Goal: Task Accomplishment & Management: Complete application form

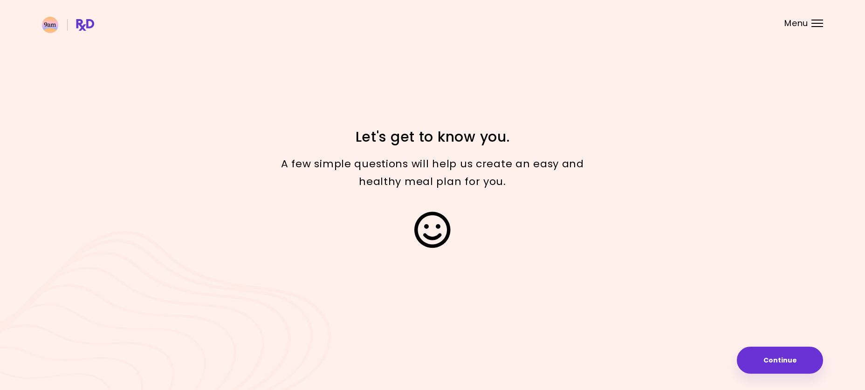
drag, startPoint x: 764, startPoint y: 352, endPoint x: 759, endPoint y: 344, distance: 9.6
click at [765, 352] on button "Continue" at bounding box center [780, 360] width 86 height 27
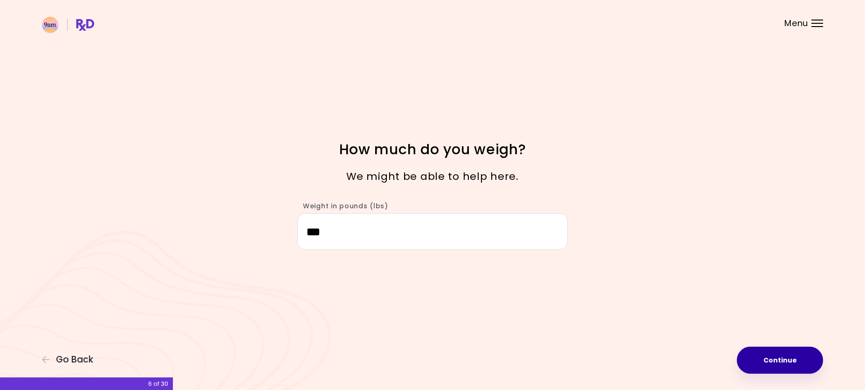
type input "***"
click at [798, 361] on button "Continue" at bounding box center [780, 360] width 86 height 27
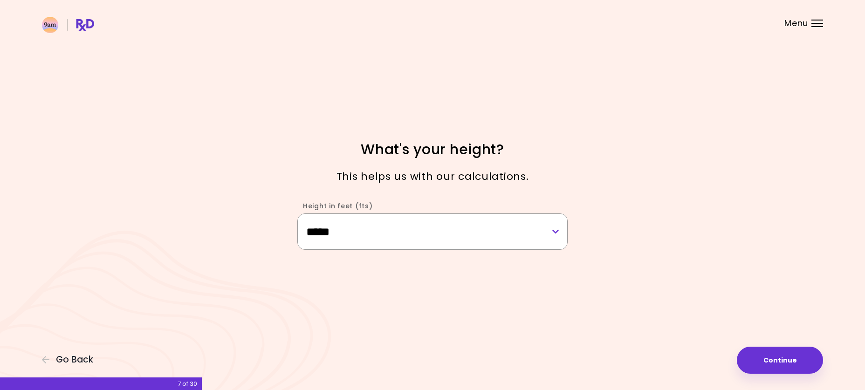
click at [555, 231] on select "**********" at bounding box center [432, 231] width 270 height 36
select select "****"
click at [297, 213] on select "**********" at bounding box center [432, 231] width 270 height 36
click at [796, 362] on button "Continue" at bounding box center [780, 360] width 86 height 27
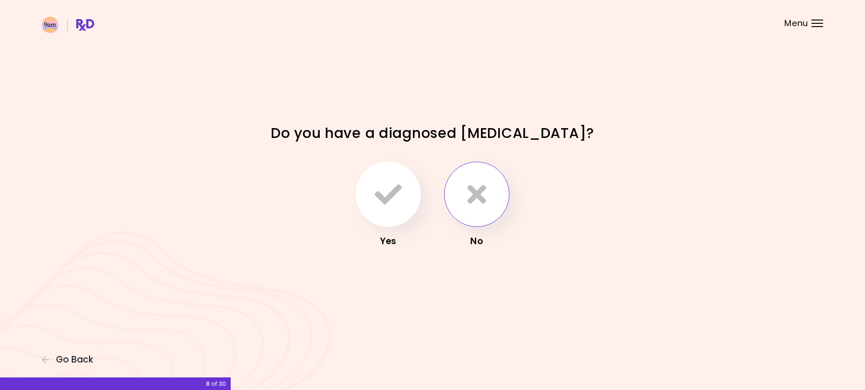
click at [473, 194] on icon "button" at bounding box center [476, 194] width 19 height 27
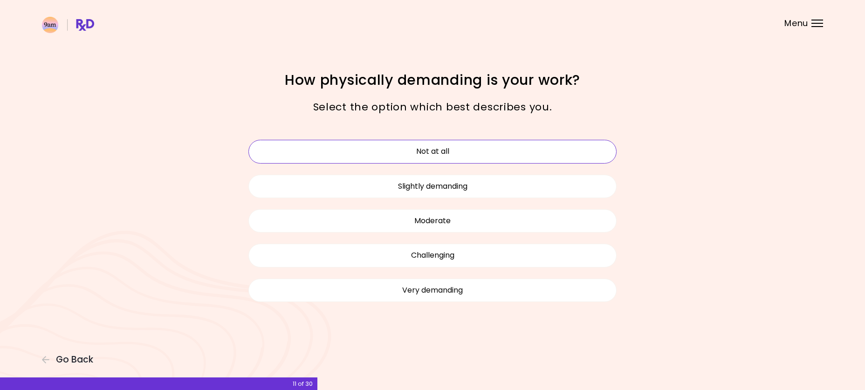
click at [439, 147] on button "Not at all" at bounding box center [432, 151] width 368 height 23
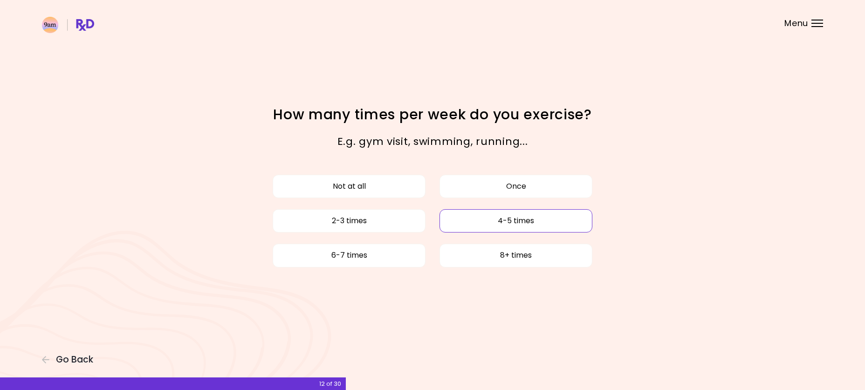
click at [521, 218] on button "4-5 times" at bounding box center [515, 220] width 153 height 23
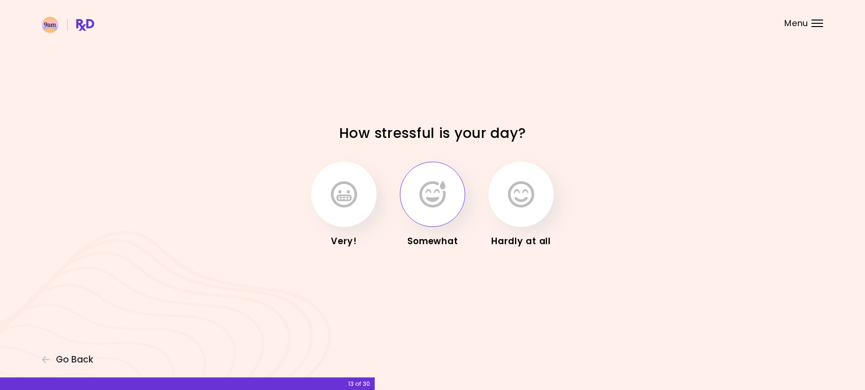
click at [446, 199] on button "button" at bounding box center [432, 194] width 65 height 65
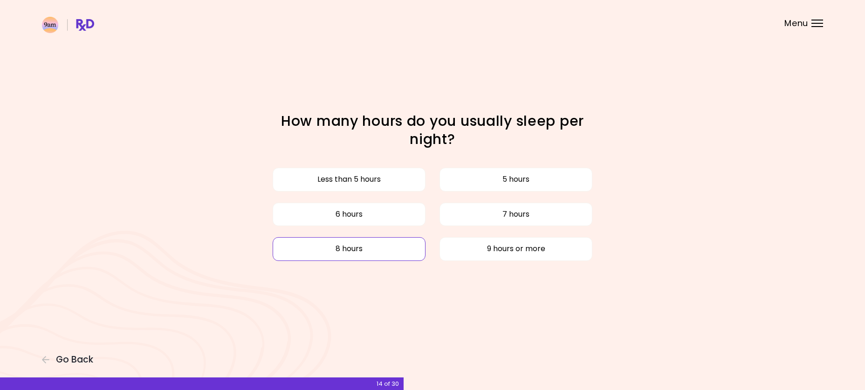
click at [349, 247] on button "8 hours" at bounding box center [349, 248] width 153 height 23
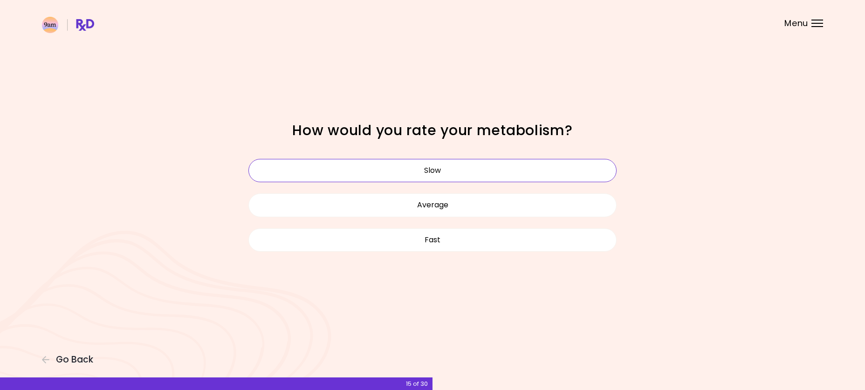
click at [447, 168] on button "Slow" at bounding box center [432, 170] width 368 height 23
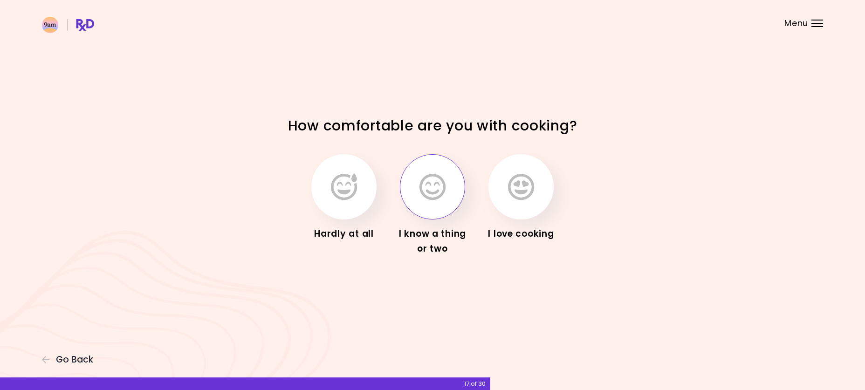
click at [448, 192] on button "button" at bounding box center [432, 186] width 65 height 65
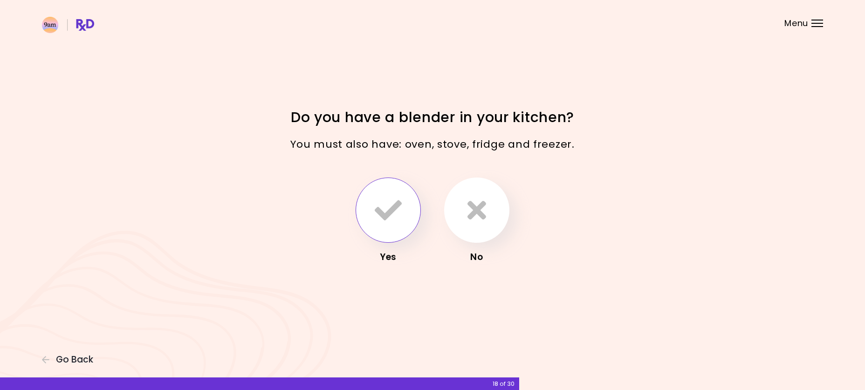
click at [389, 203] on icon "button" at bounding box center [388, 210] width 27 height 27
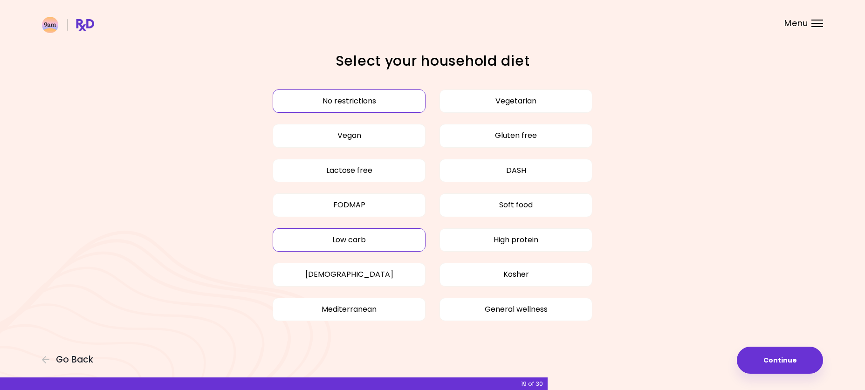
click at [377, 233] on button "Low carb" at bounding box center [349, 239] width 153 height 23
click at [741, 349] on div "Focusable invisible element Select your household diet No restrictions Vegetari…" at bounding box center [432, 195] width 865 height 390
click at [762, 353] on button "Continue" at bounding box center [780, 360] width 86 height 27
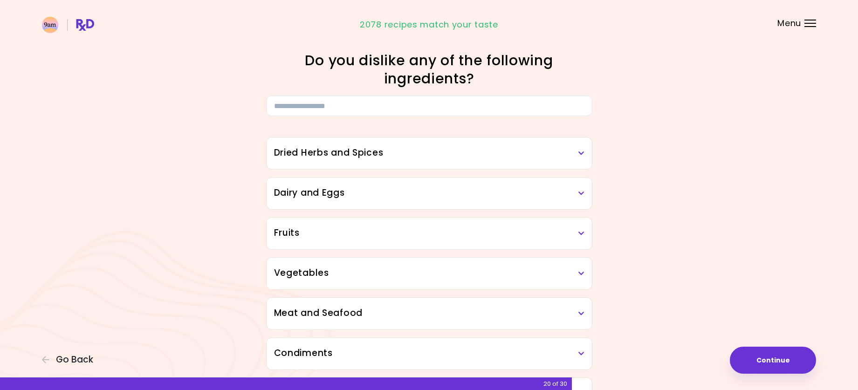
click at [578, 275] on icon at bounding box center [581, 273] width 6 height 7
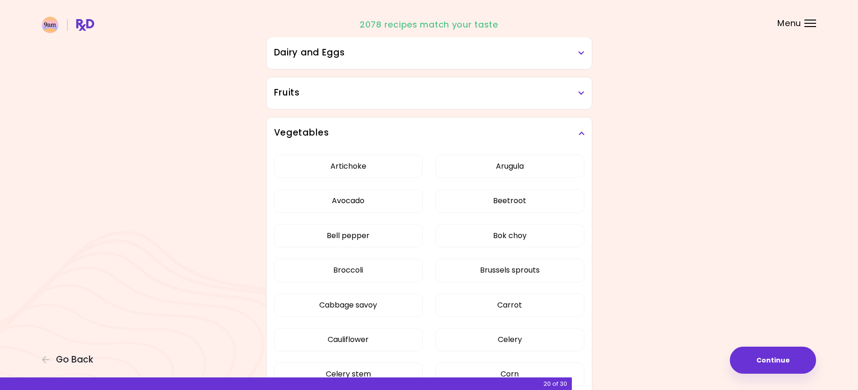
scroll to position [140, 0]
click at [350, 303] on button "Cabbage savoy" at bounding box center [348, 305] width 149 height 23
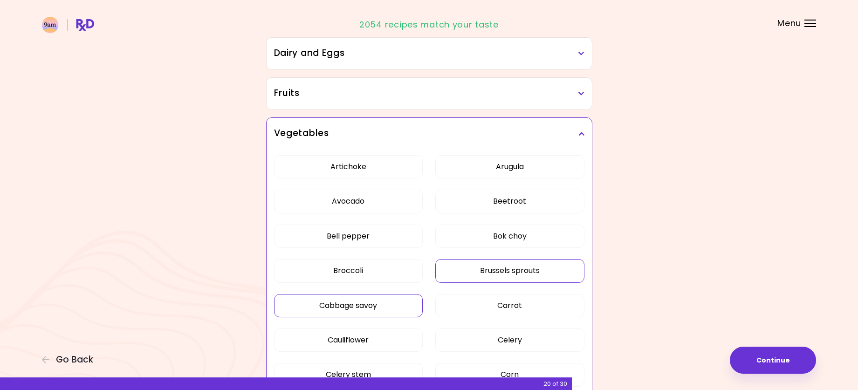
click at [513, 269] on button "Brussels sprouts" at bounding box center [509, 270] width 149 height 23
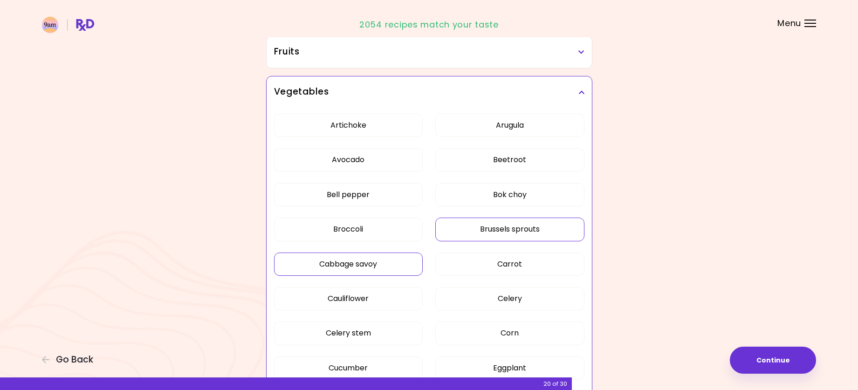
scroll to position [233, 0]
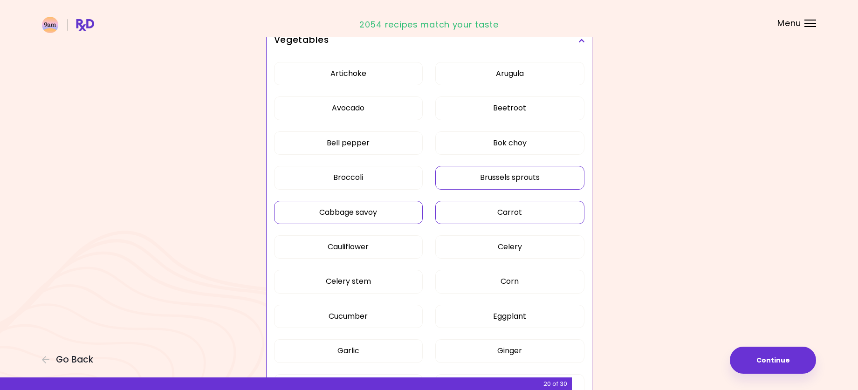
click at [506, 211] on button "Carrot" at bounding box center [509, 212] width 149 height 23
click at [509, 215] on button "Carrot" at bounding box center [509, 212] width 149 height 23
click at [518, 246] on button "Celery" at bounding box center [509, 246] width 149 height 23
click at [365, 246] on button "Cauliflower" at bounding box center [348, 246] width 149 height 23
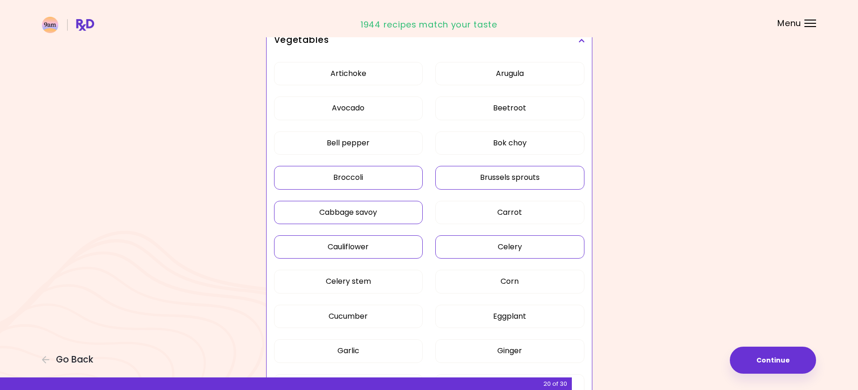
click at [351, 183] on button "Broccoli" at bounding box center [348, 177] width 149 height 23
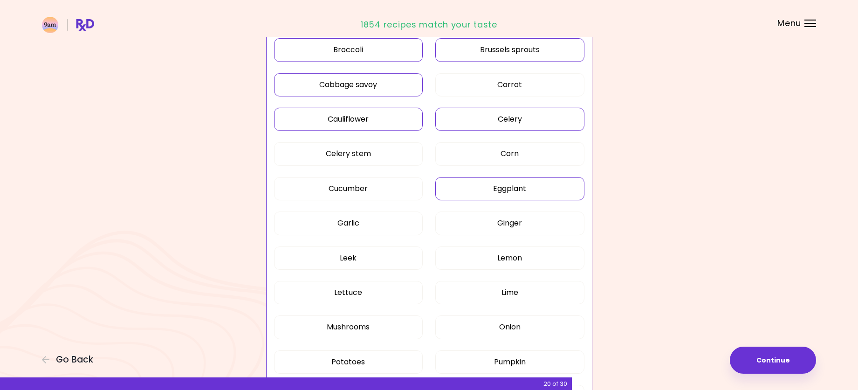
scroll to position [373, 0]
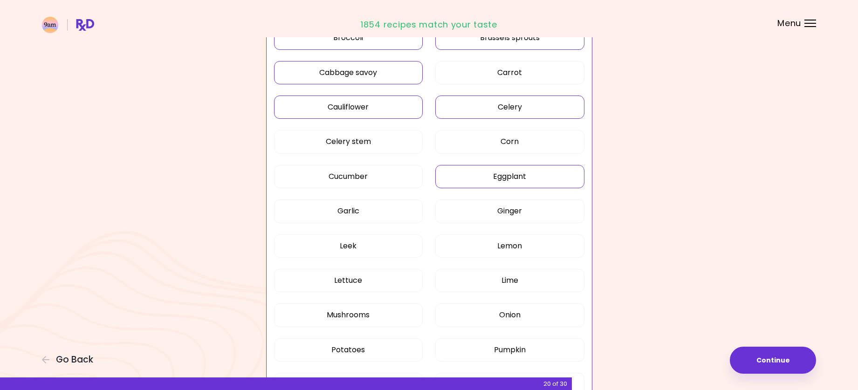
click at [505, 177] on button "Eggplant" at bounding box center [509, 176] width 149 height 23
click at [370, 176] on button "Cucumber" at bounding box center [348, 176] width 149 height 23
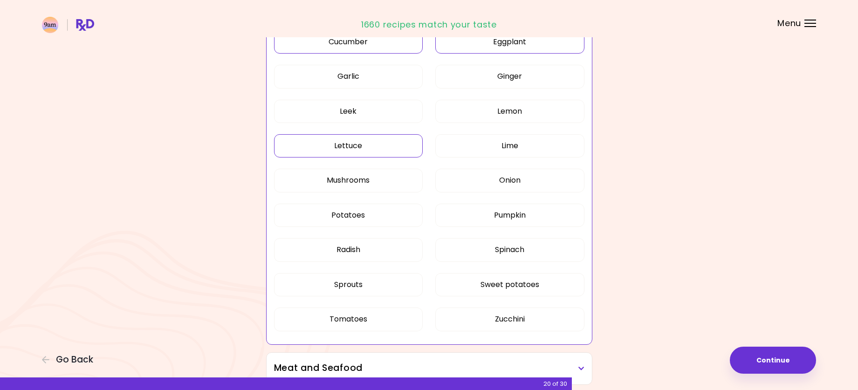
scroll to position [513, 0]
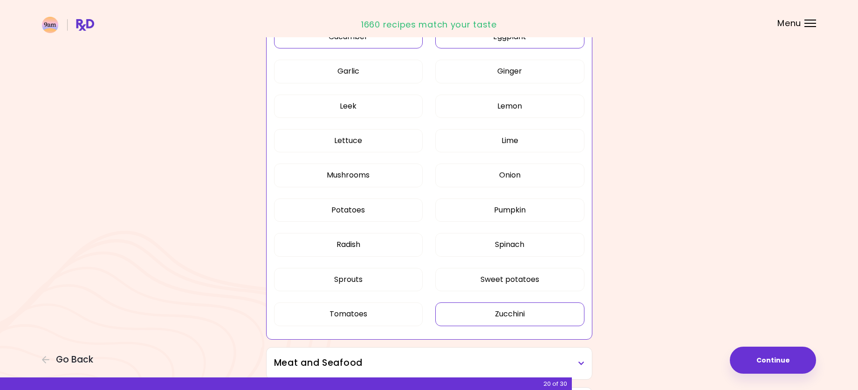
click at [516, 310] on button "Zucchini" at bounding box center [509, 313] width 149 height 23
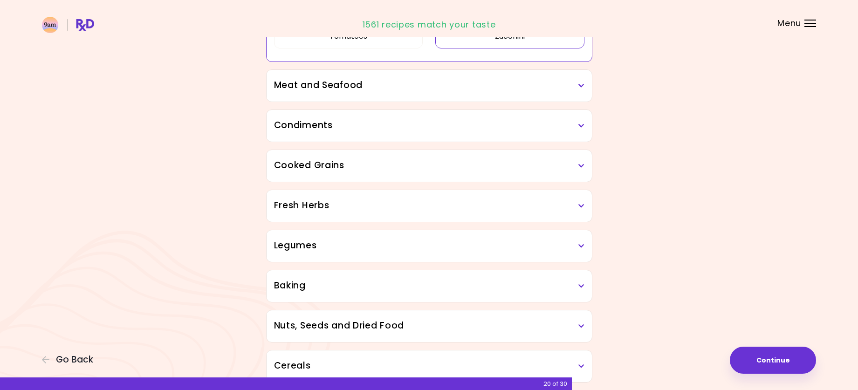
scroll to position [792, 0]
click at [578, 84] on icon at bounding box center [581, 84] width 6 height 7
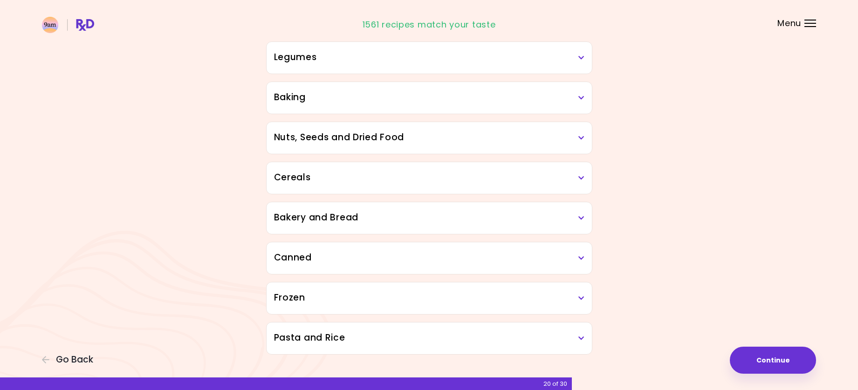
scroll to position [1210, 0]
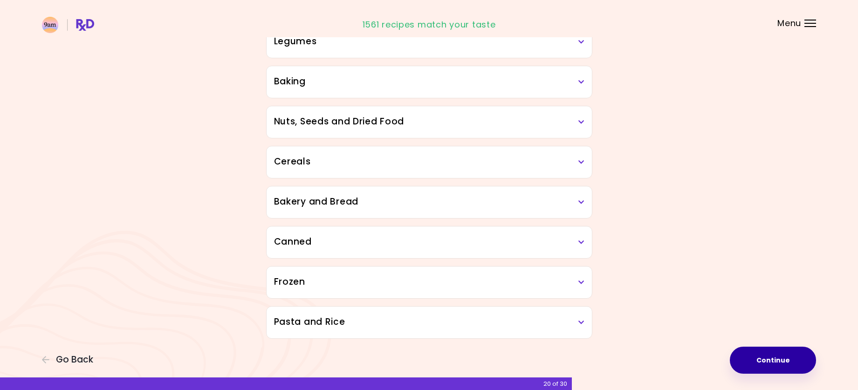
click at [767, 359] on button "Continue" at bounding box center [773, 360] width 86 height 27
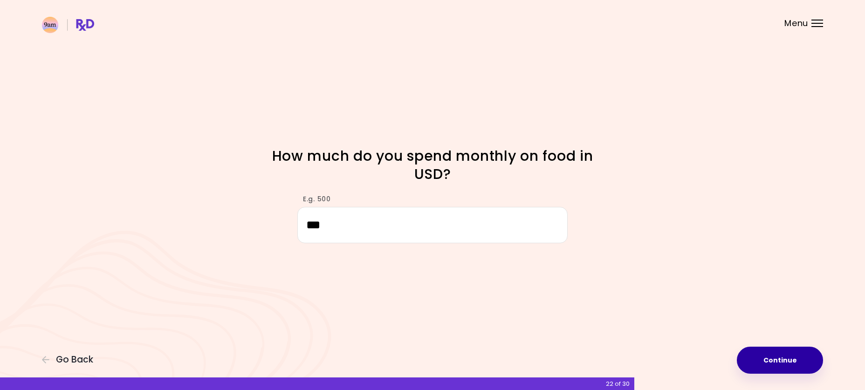
type input "***"
click at [770, 362] on button "Continue" at bounding box center [780, 360] width 86 height 27
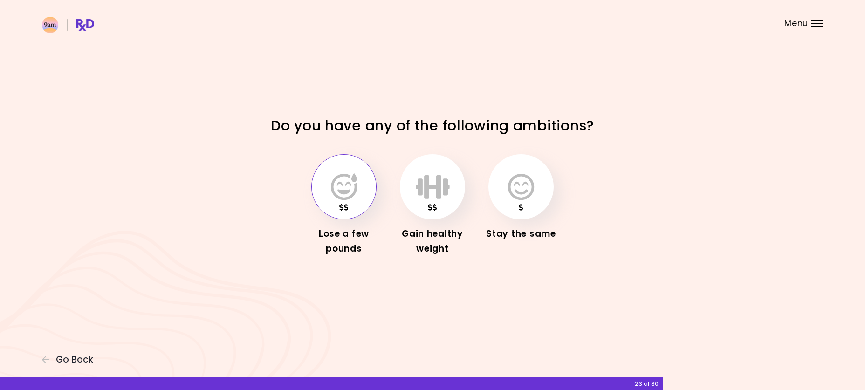
click at [349, 188] on icon "button" at bounding box center [344, 186] width 26 height 27
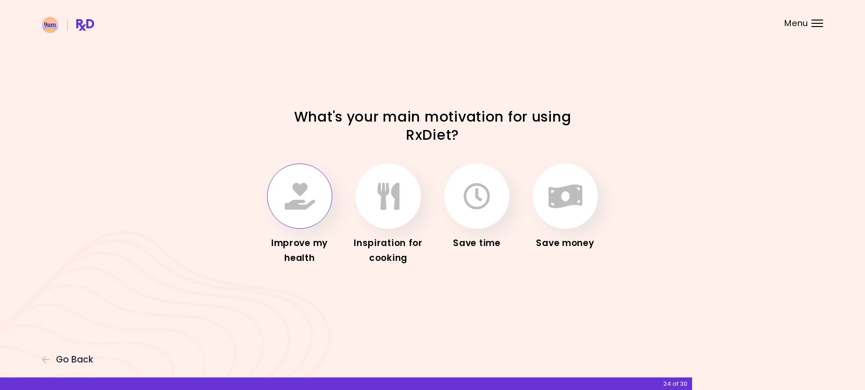
click at [303, 198] on icon "button" at bounding box center [300, 196] width 30 height 27
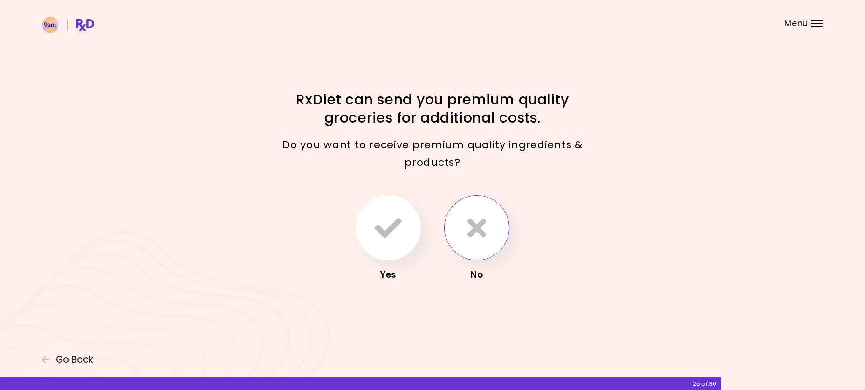
click at [473, 240] on icon "button" at bounding box center [476, 227] width 19 height 27
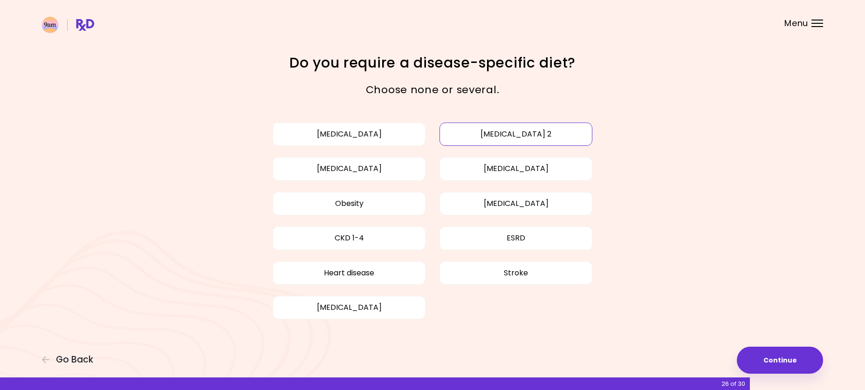
click at [531, 135] on button "Diabetes type 2" at bounding box center [515, 134] width 153 height 23
click at [781, 362] on button "Continue" at bounding box center [780, 360] width 86 height 27
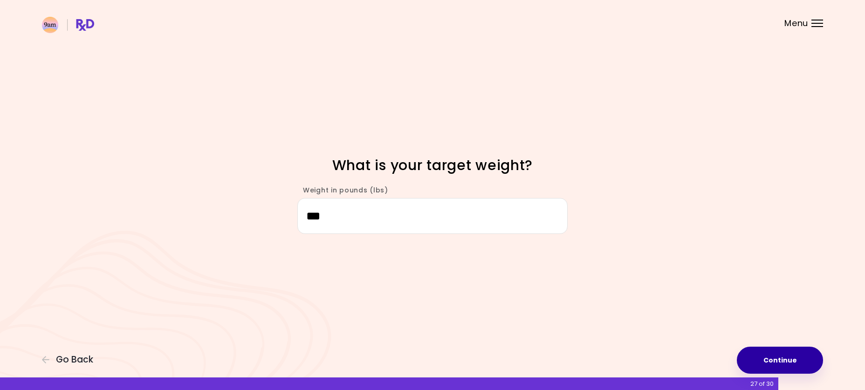
type input "***"
click at [793, 362] on button "Continue" at bounding box center [780, 360] width 86 height 27
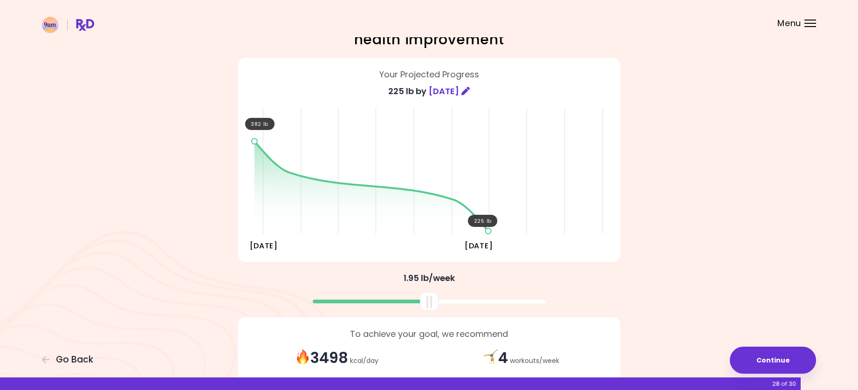
scroll to position [92, 0]
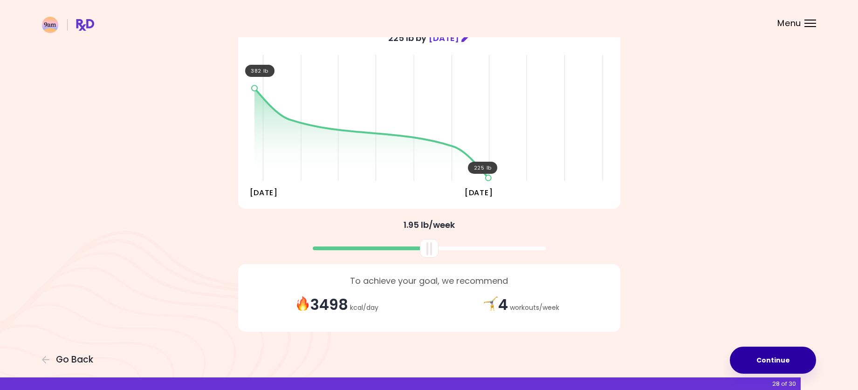
click at [776, 358] on button "Continue" at bounding box center [773, 360] width 86 height 27
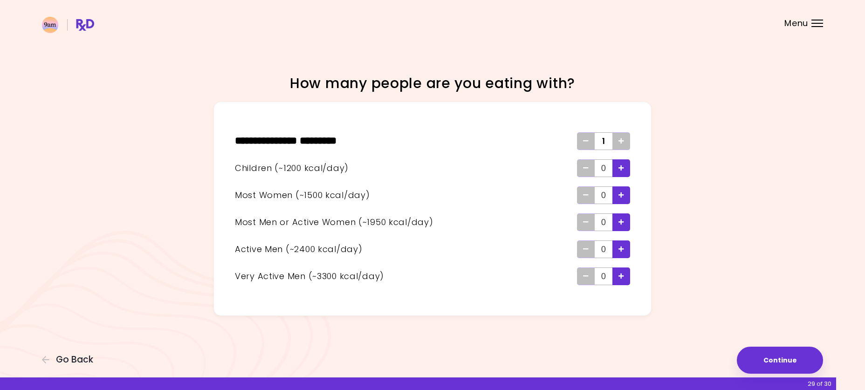
click at [621, 195] on icon "Add - Woman" at bounding box center [621, 195] width 6 height 6
click at [777, 363] on button "Continue" at bounding box center [780, 360] width 86 height 27
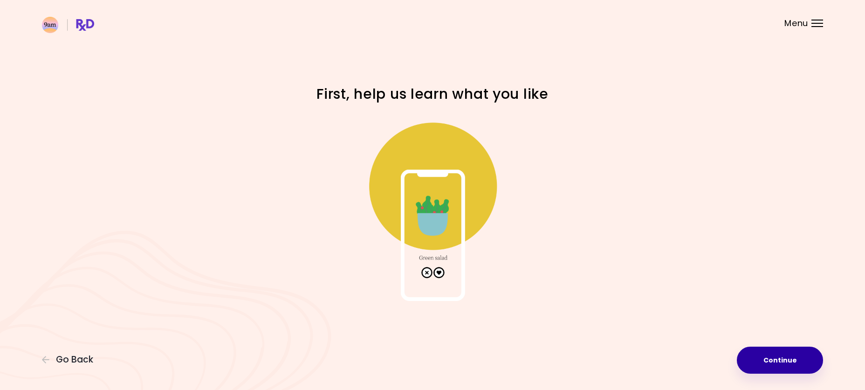
click at [793, 361] on button "Continue" at bounding box center [780, 360] width 86 height 27
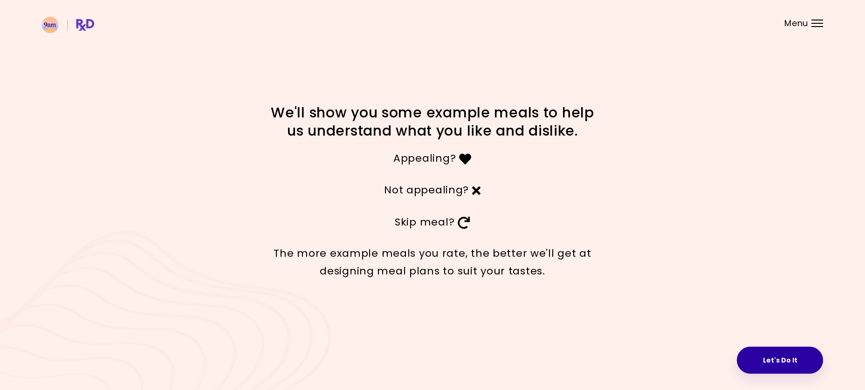
click at [781, 358] on button "Let's Do It" at bounding box center [780, 360] width 86 height 27
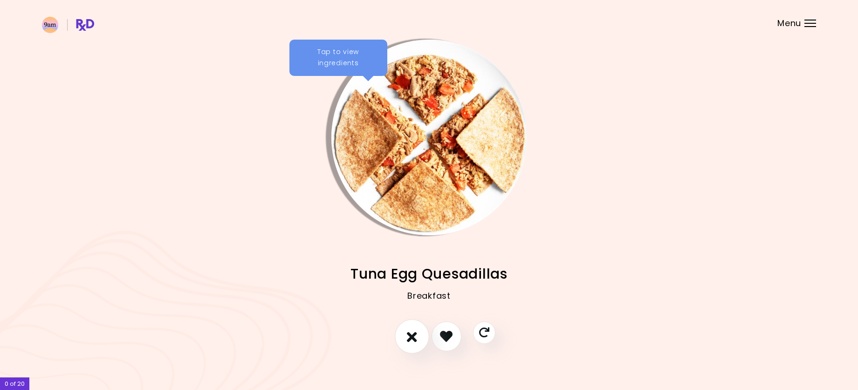
click at [415, 335] on icon "I don't like this recipe" at bounding box center [412, 336] width 10 height 14
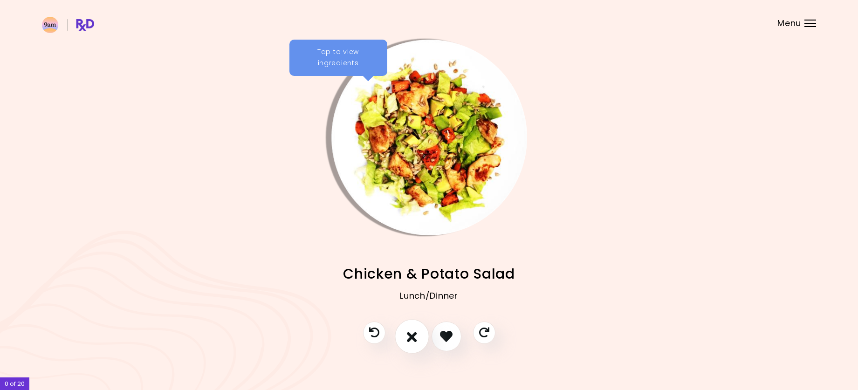
click at [409, 335] on icon "I don't like this recipe" at bounding box center [412, 336] width 10 height 14
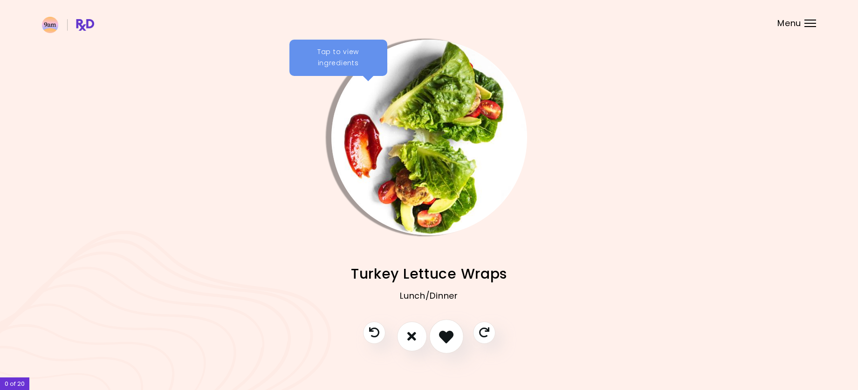
click at [448, 338] on icon "I like this recipe" at bounding box center [446, 336] width 14 height 14
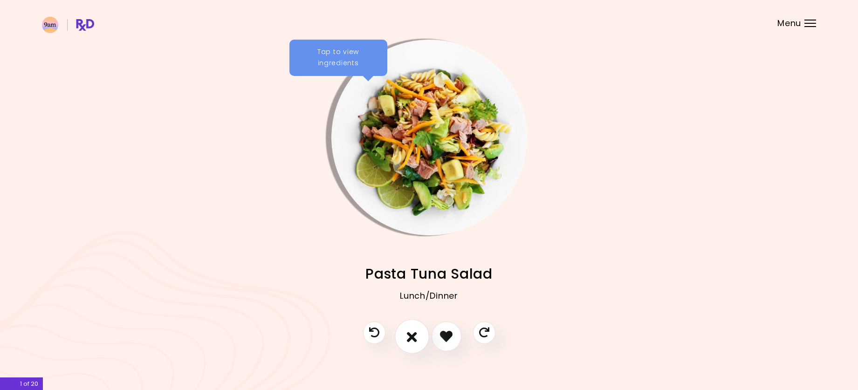
click at [422, 332] on button "I don't like this recipe" at bounding box center [412, 336] width 34 height 34
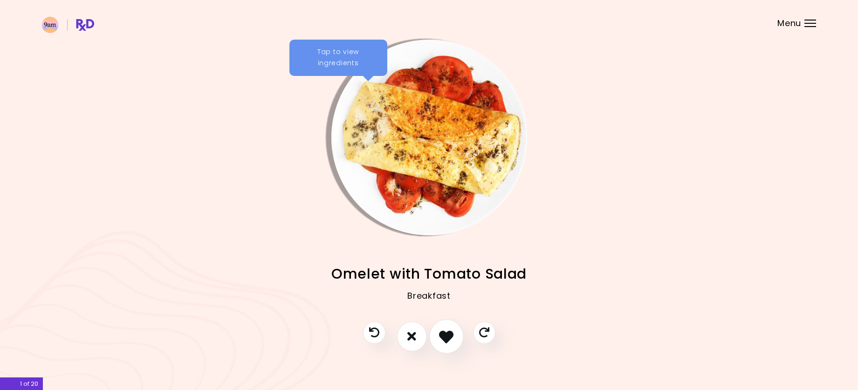
click at [449, 341] on icon "I like this recipe" at bounding box center [446, 336] width 14 height 14
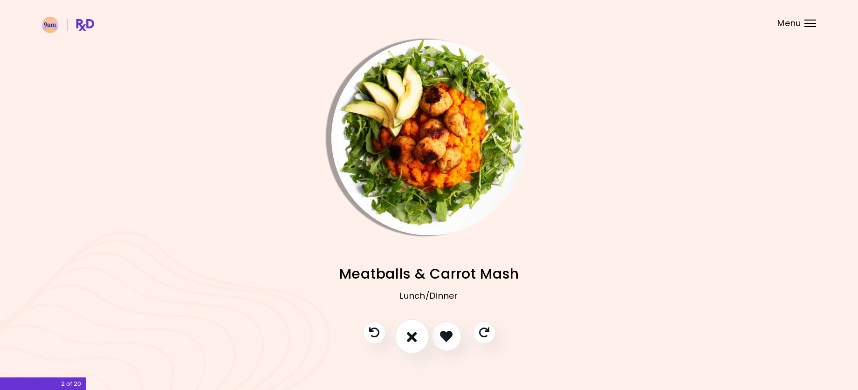
click at [415, 336] on icon "I don't like this recipe" at bounding box center [412, 336] width 10 height 14
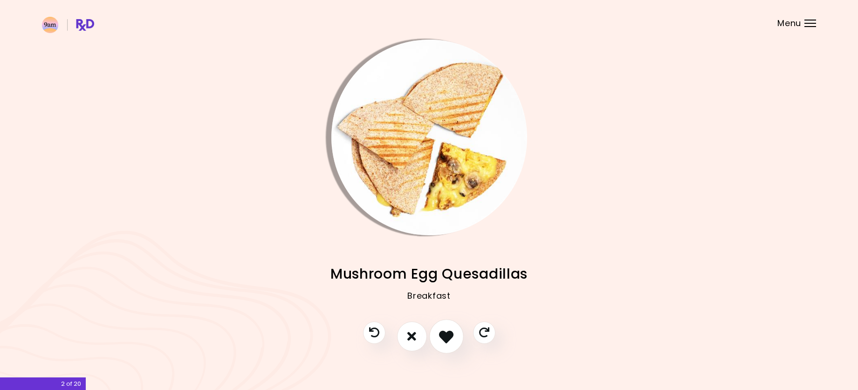
click at [452, 333] on icon "I like this recipe" at bounding box center [446, 336] width 14 height 14
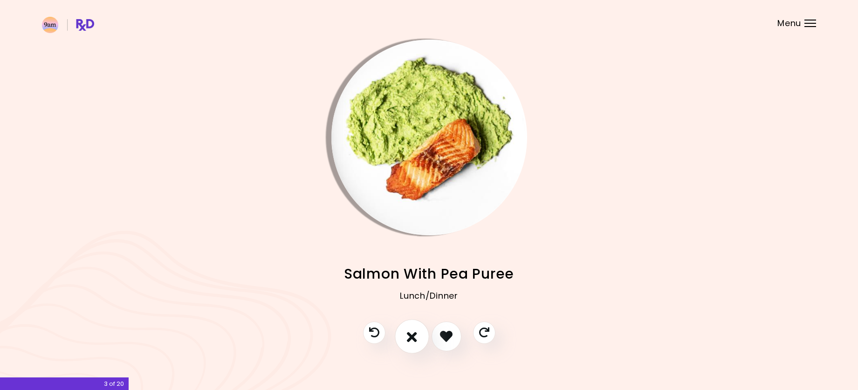
click at [420, 336] on button "I don't like this recipe" at bounding box center [412, 336] width 34 height 34
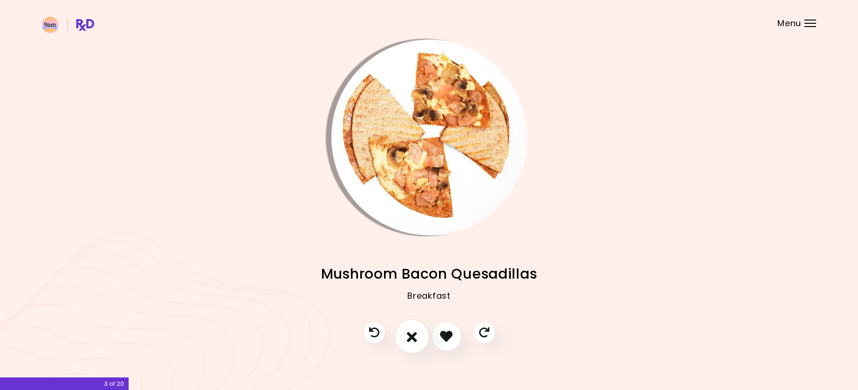
click at [416, 331] on icon "I don't like this recipe" at bounding box center [412, 336] width 10 height 14
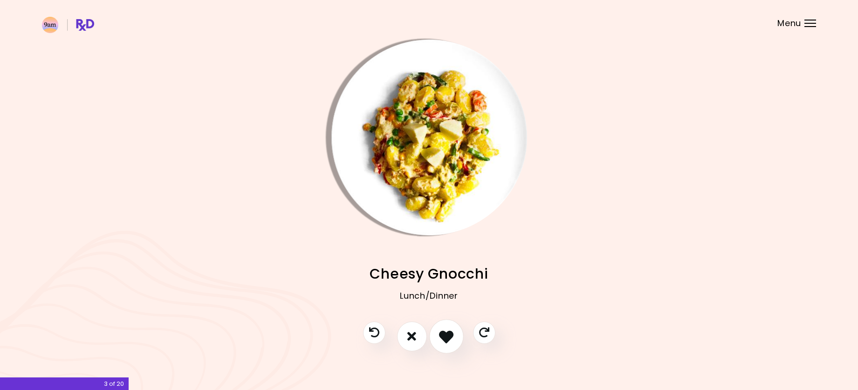
click at [452, 338] on icon "I like this recipe" at bounding box center [446, 336] width 14 height 14
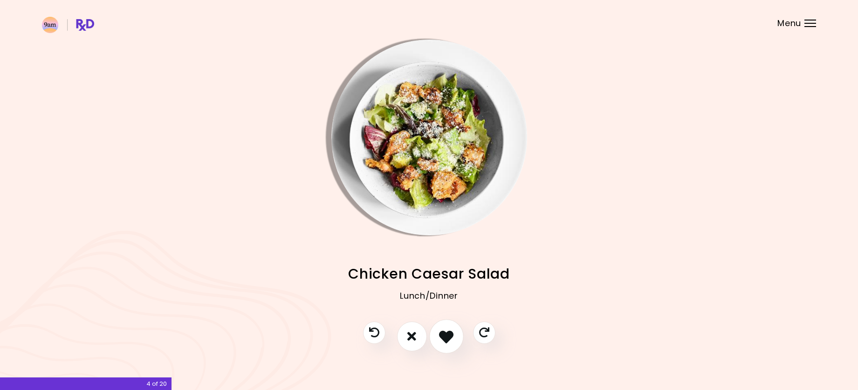
click at [445, 342] on icon "I like this recipe" at bounding box center [446, 336] width 14 height 14
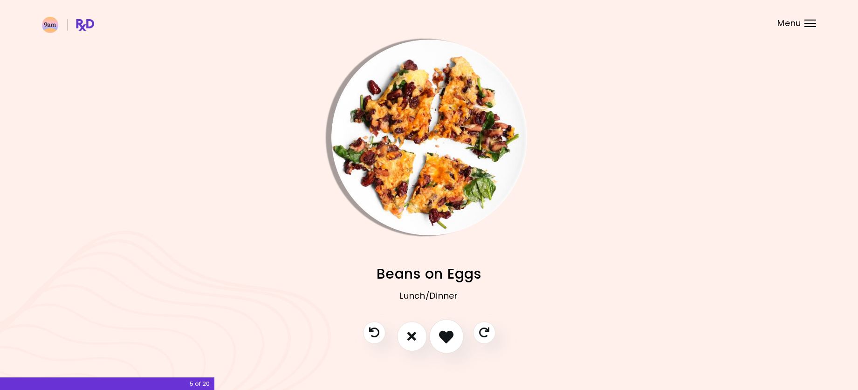
click at [443, 338] on icon "I like this recipe" at bounding box center [446, 336] width 14 height 14
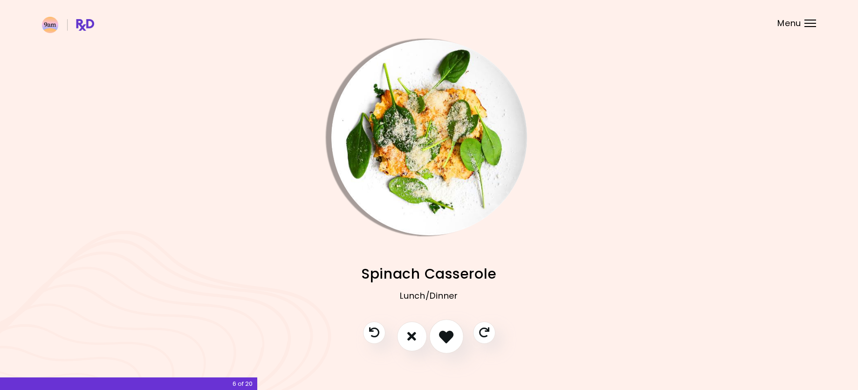
click at [445, 335] on icon "I like this recipe" at bounding box center [446, 336] width 14 height 14
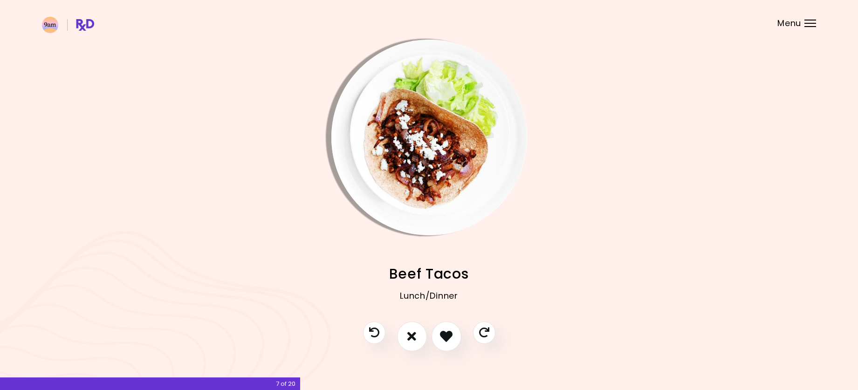
drag, startPoint x: 442, startPoint y: 336, endPoint x: 510, endPoint y: 310, distance: 73.1
click at [441, 336] on icon "I like this recipe" at bounding box center [446, 336] width 13 height 13
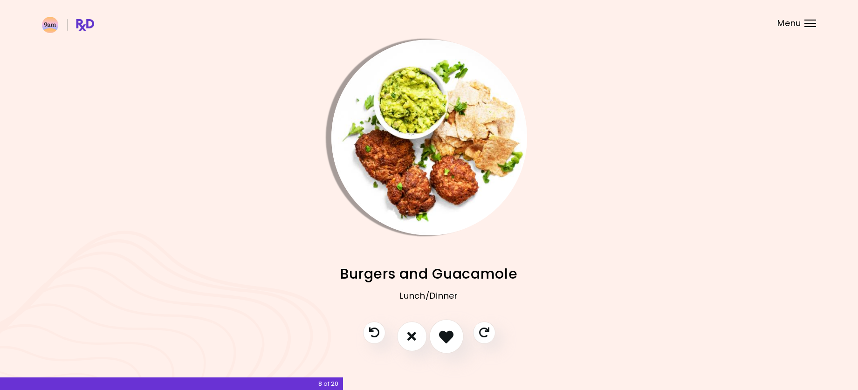
click at [441, 334] on icon "I like this recipe" at bounding box center [446, 336] width 14 height 14
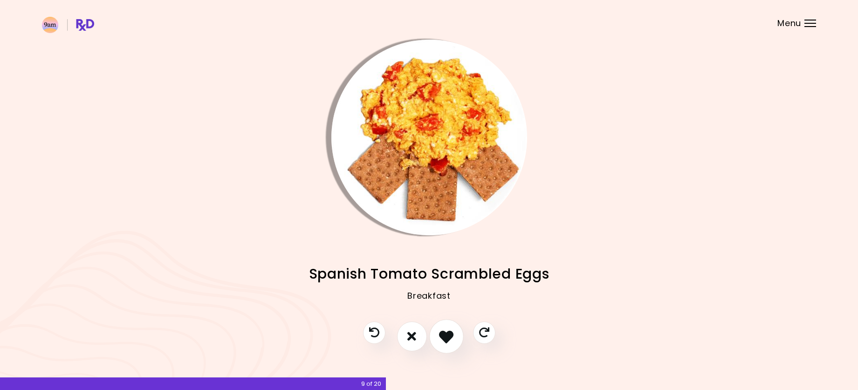
click at [452, 338] on icon "I like this recipe" at bounding box center [446, 336] width 14 height 14
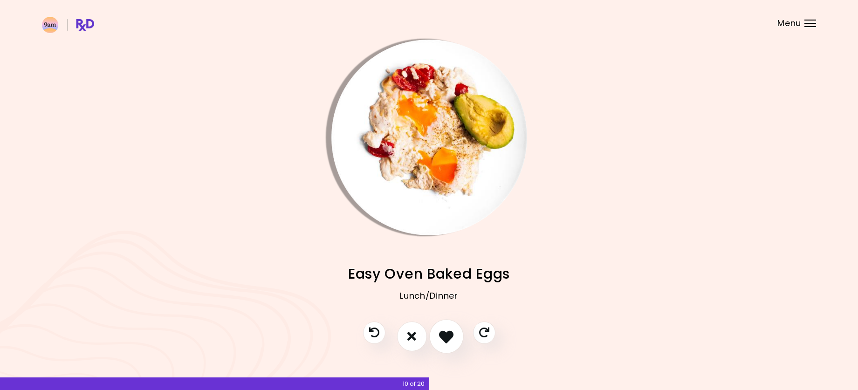
click at [455, 338] on button "I like this recipe" at bounding box center [446, 336] width 34 height 34
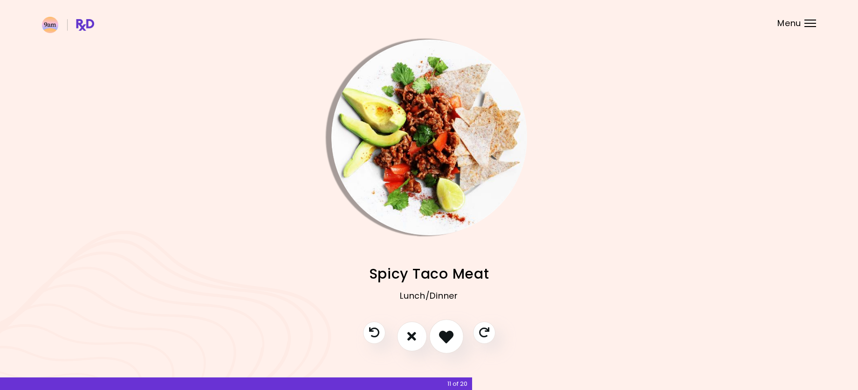
click at [441, 332] on icon "I like this recipe" at bounding box center [446, 336] width 14 height 14
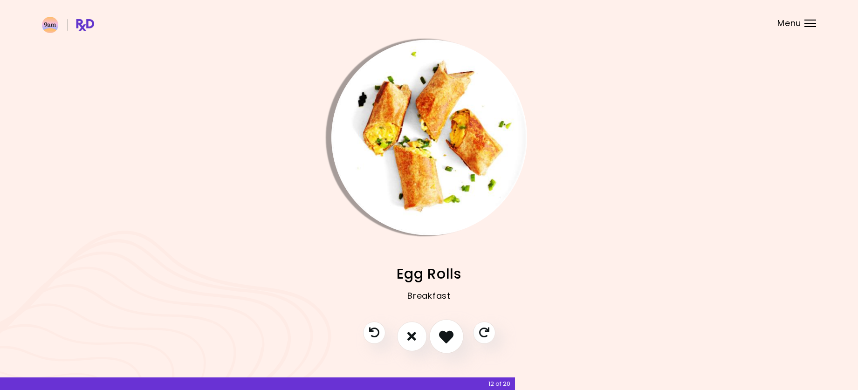
click at [442, 329] on icon "I like this recipe" at bounding box center [446, 336] width 14 height 14
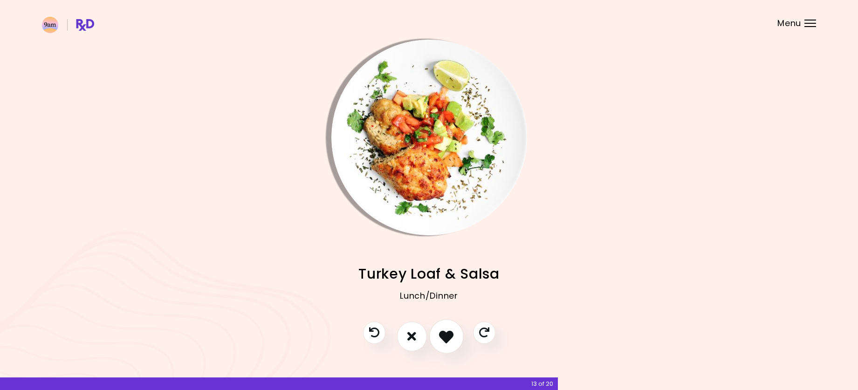
click at [443, 342] on icon "I like this recipe" at bounding box center [446, 336] width 14 height 14
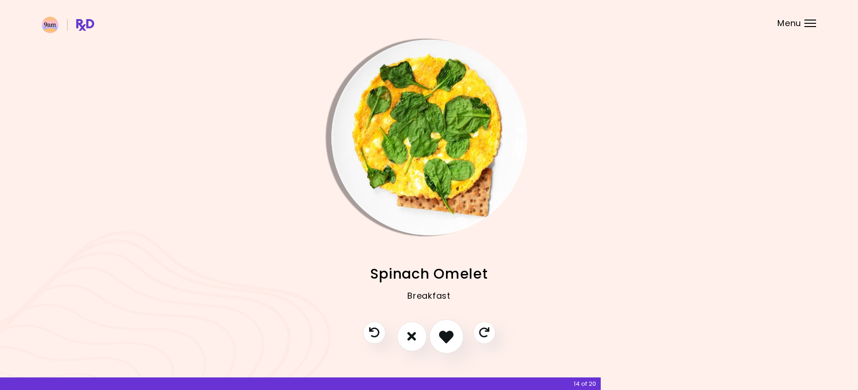
click at [443, 342] on icon "I like this recipe" at bounding box center [446, 336] width 14 height 14
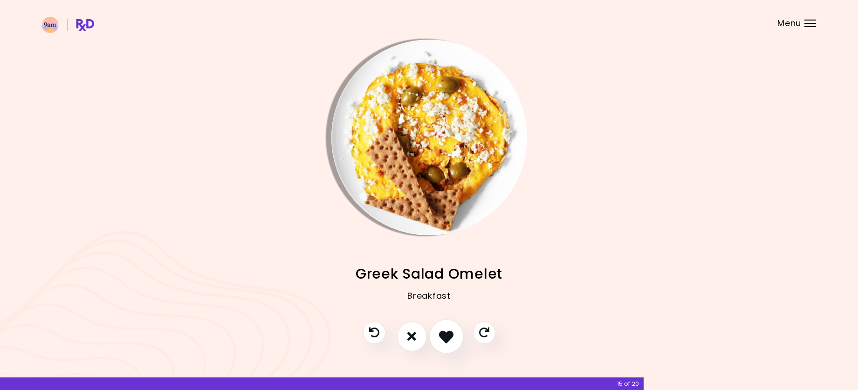
click at [443, 342] on icon "I like this recipe" at bounding box center [446, 336] width 14 height 14
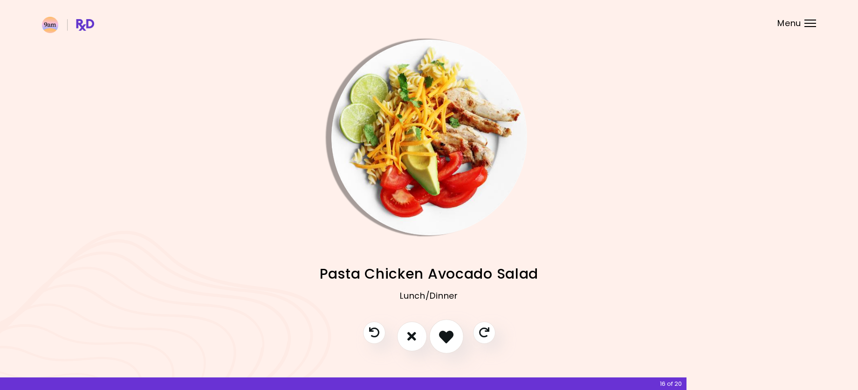
click at [443, 342] on icon "I like this recipe" at bounding box center [446, 336] width 14 height 14
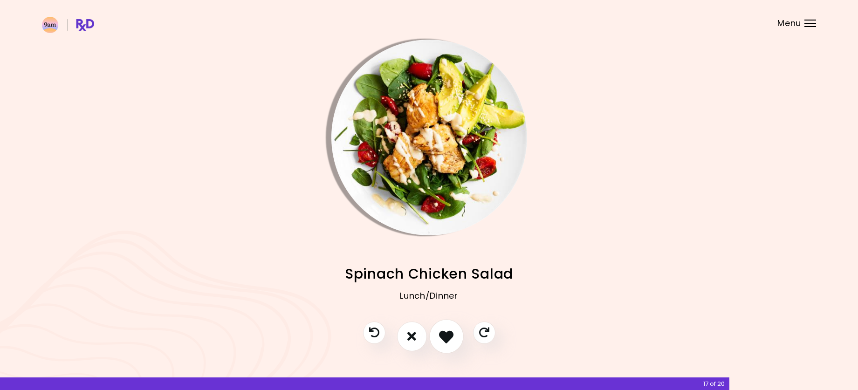
click at [443, 342] on icon "I like this recipe" at bounding box center [446, 336] width 14 height 14
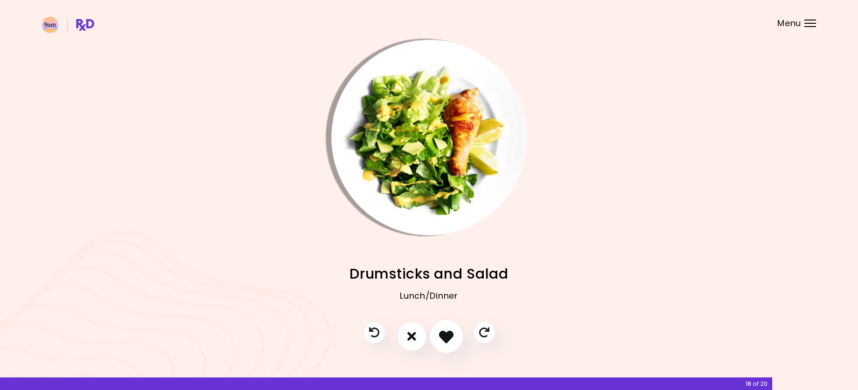
click at [443, 342] on icon "I like this recipe" at bounding box center [446, 336] width 14 height 14
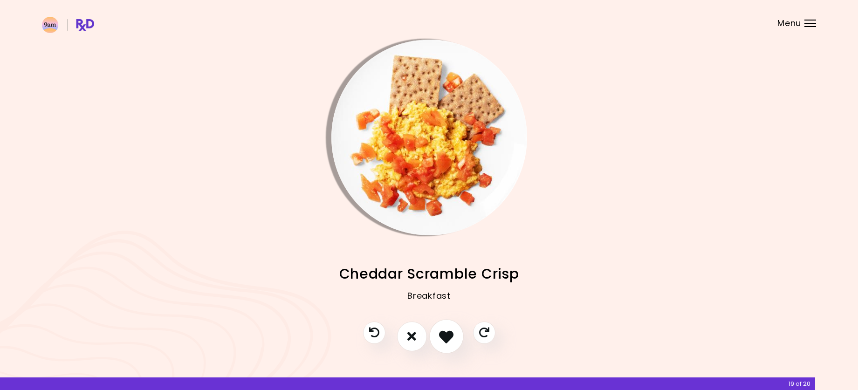
click at [443, 342] on icon "I like this recipe" at bounding box center [446, 336] width 14 height 14
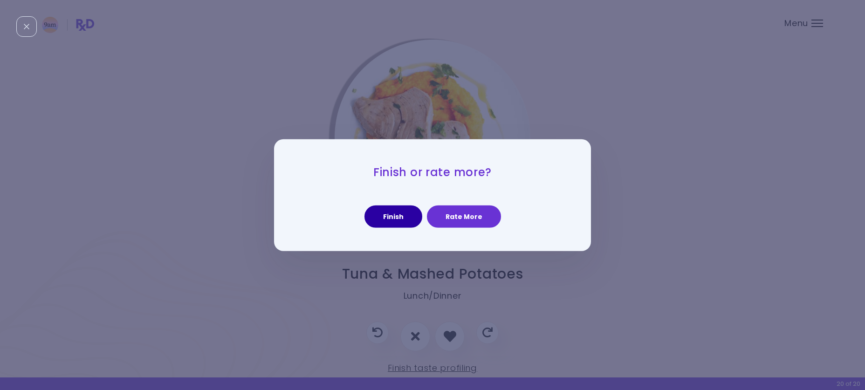
click at [398, 207] on button "Finish" at bounding box center [393, 216] width 58 height 22
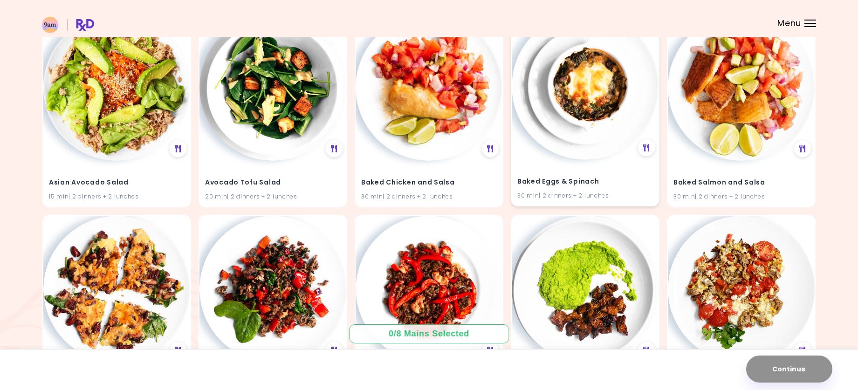
scroll to position [47, 0]
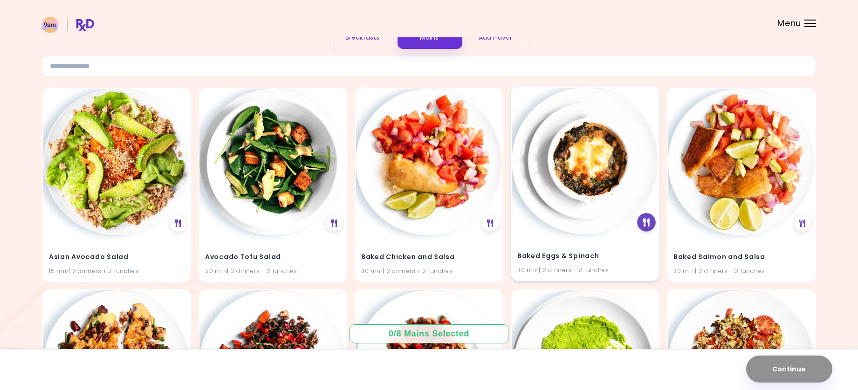
click at [647, 220] on icon at bounding box center [646, 222] width 7 height 8
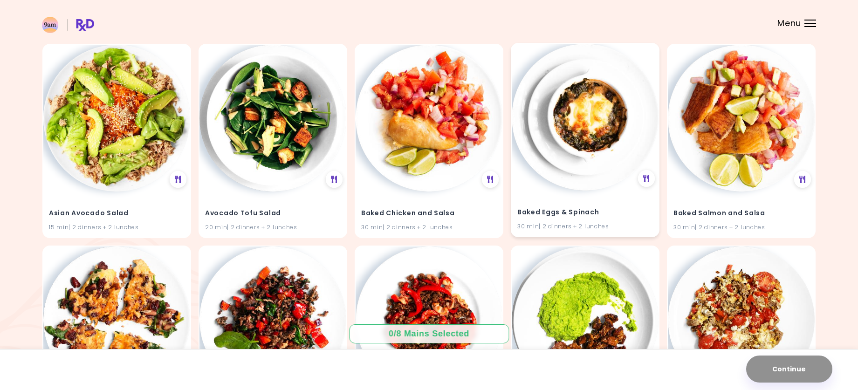
scroll to position [93, 0]
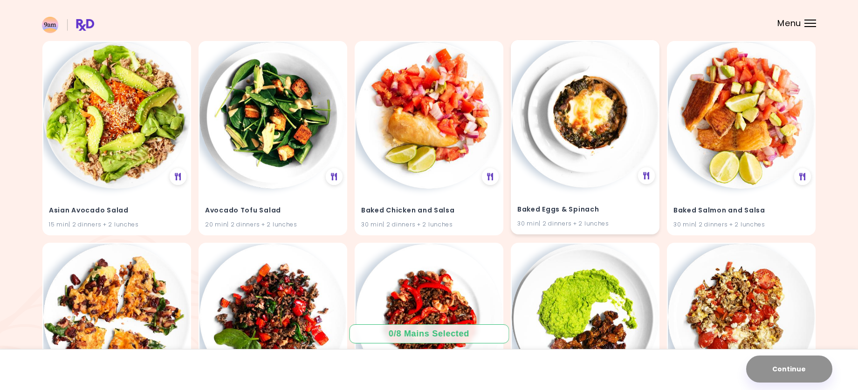
click at [596, 118] on img at bounding box center [585, 114] width 147 height 147
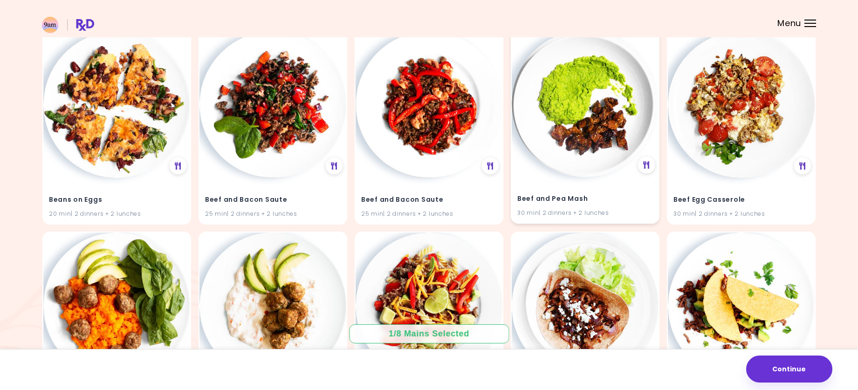
scroll to position [326, 0]
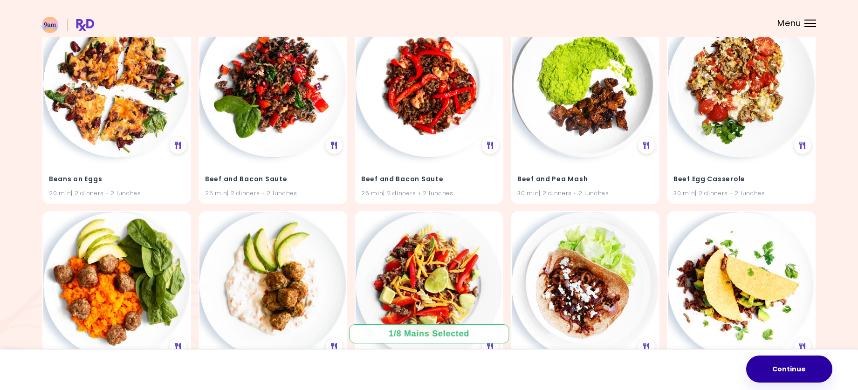
click at [785, 367] on button "Continue" at bounding box center [789, 369] width 86 height 27
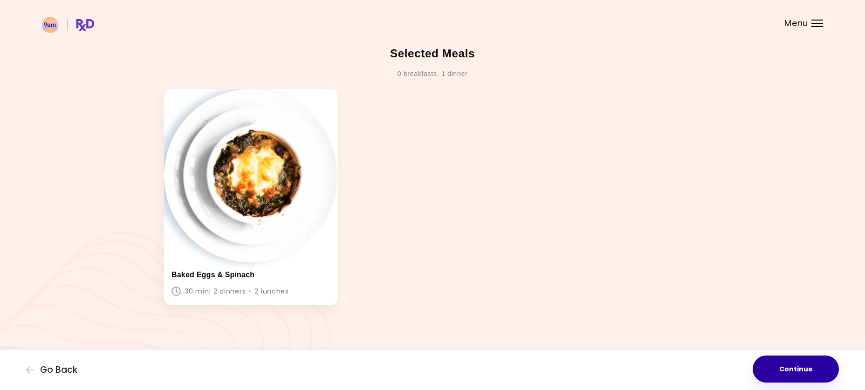
click at [800, 371] on button "Continue" at bounding box center [796, 369] width 86 height 27
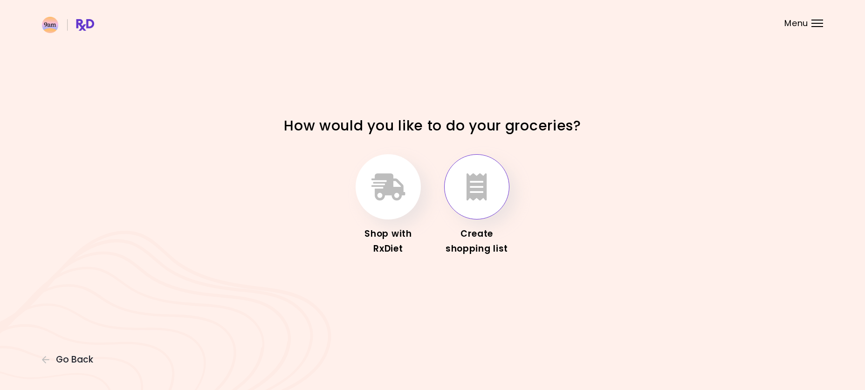
click at [470, 192] on icon "button" at bounding box center [476, 186] width 21 height 27
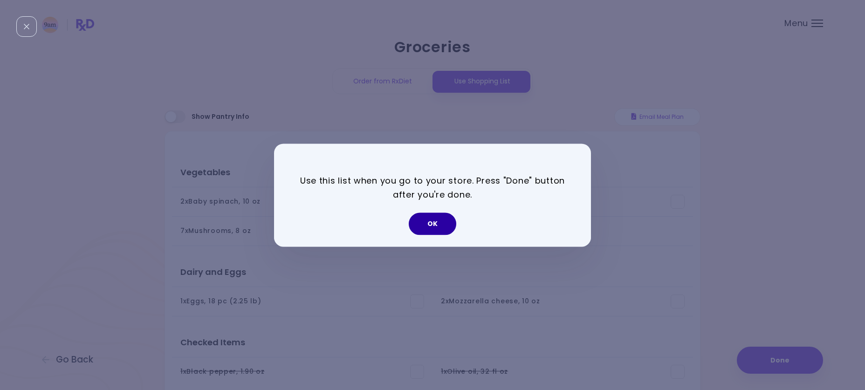
click at [438, 226] on button "OK" at bounding box center [433, 223] width 48 height 22
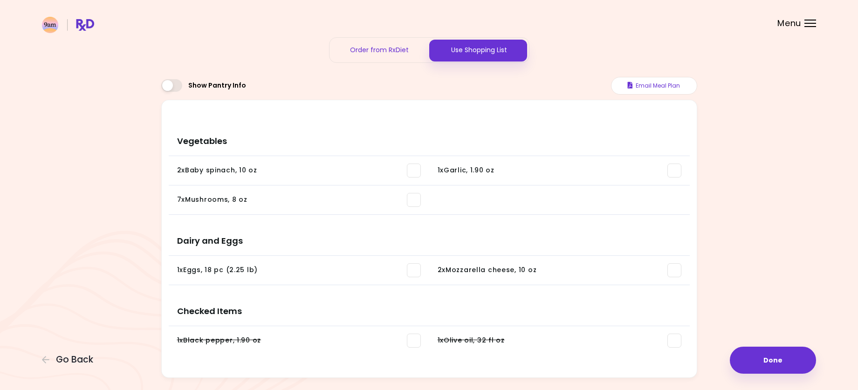
scroll to position [59, 0]
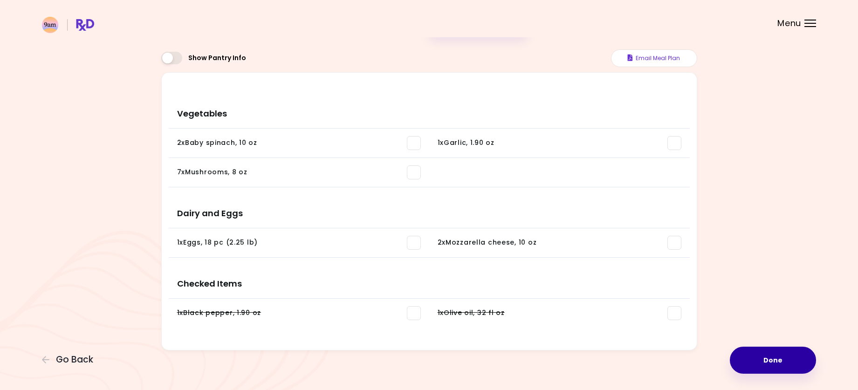
click at [775, 367] on button "Done" at bounding box center [773, 360] width 86 height 27
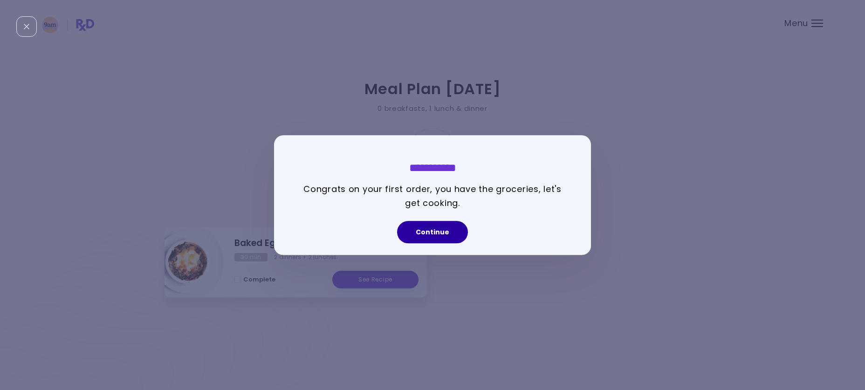
click at [436, 235] on button "Continue" at bounding box center [432, 232] width 71 height 22
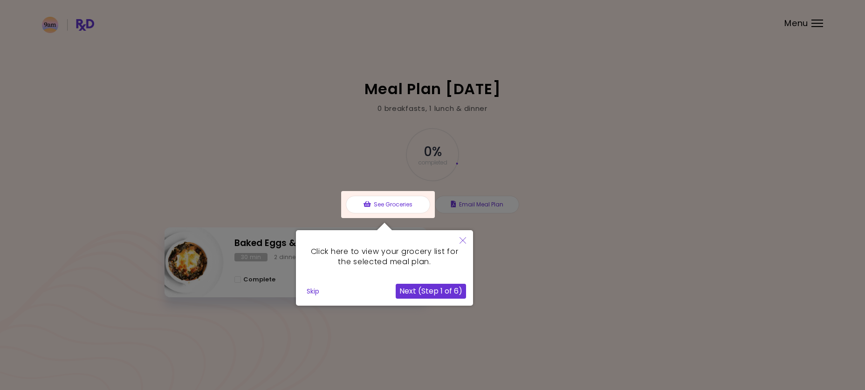
click at [666, 207] on div at bounding box center [432, 195] width 865 height 390
click at [799, 15] on div at bounding box center [432, 195] width 865 height 390
click at [460, 239] on icon "Close" at bounding box center [462, 240] width 7 height 7
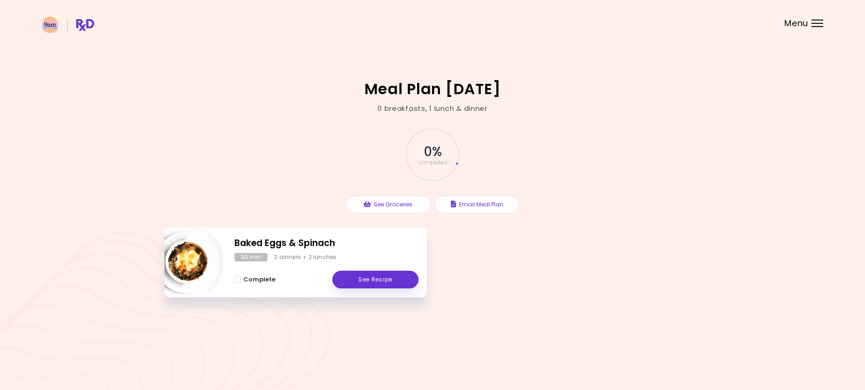
click at [794, 24] on span "Menu" at bounding box center [796, 23] width 24 height 8
